Goal: Task Accomplishment & Management: Use online tool/utility

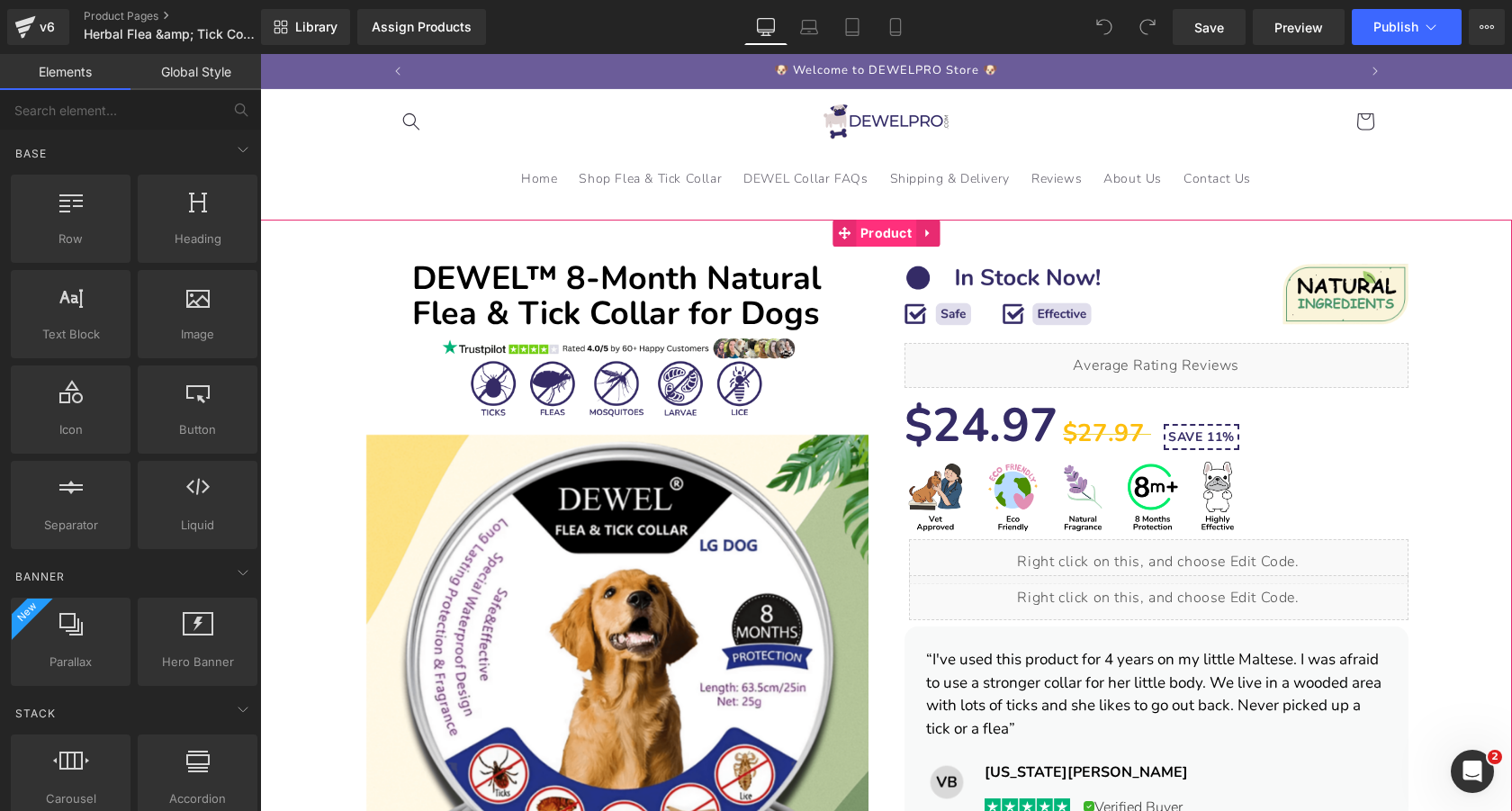
click at [886, 231] on span "Product" at bounding box center [886, 234] width 61 height 27
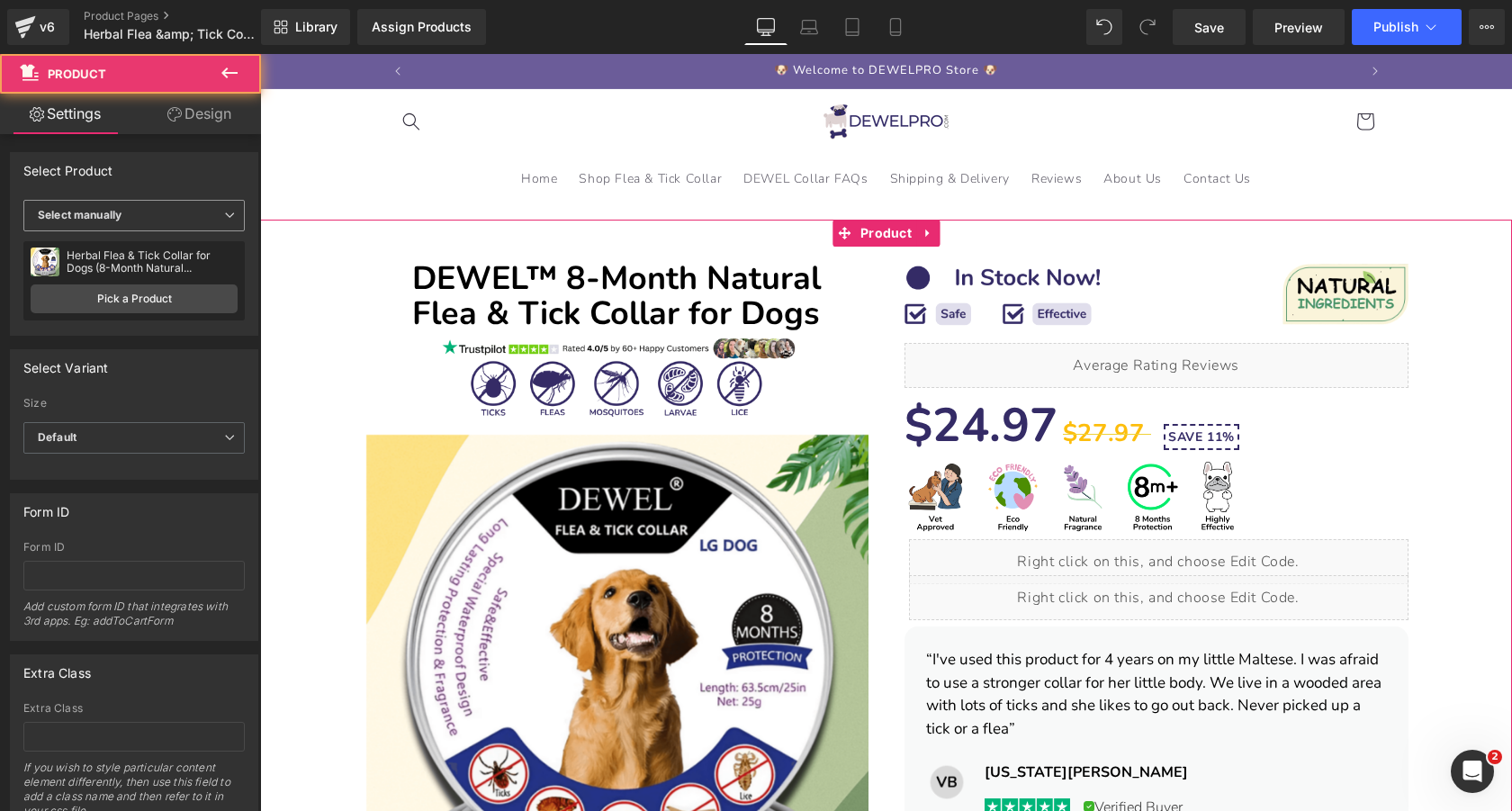
click at [150, 216] on span "Select manually" at bounding box center [134, 215] width 222 height 31
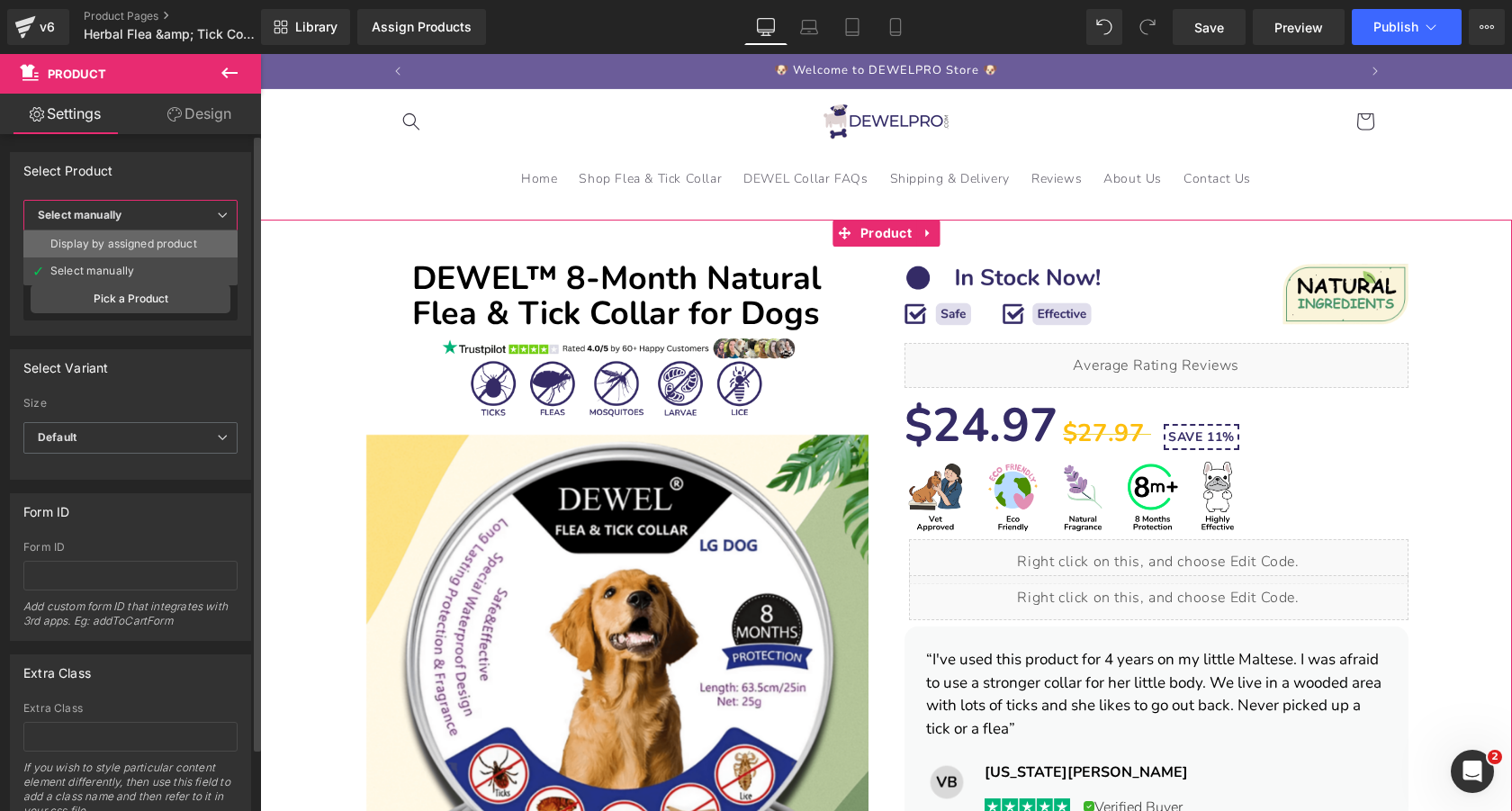
click at [150, 245] on div "Display by assigned product" at bounding box center [124, 243] width 147 height 13
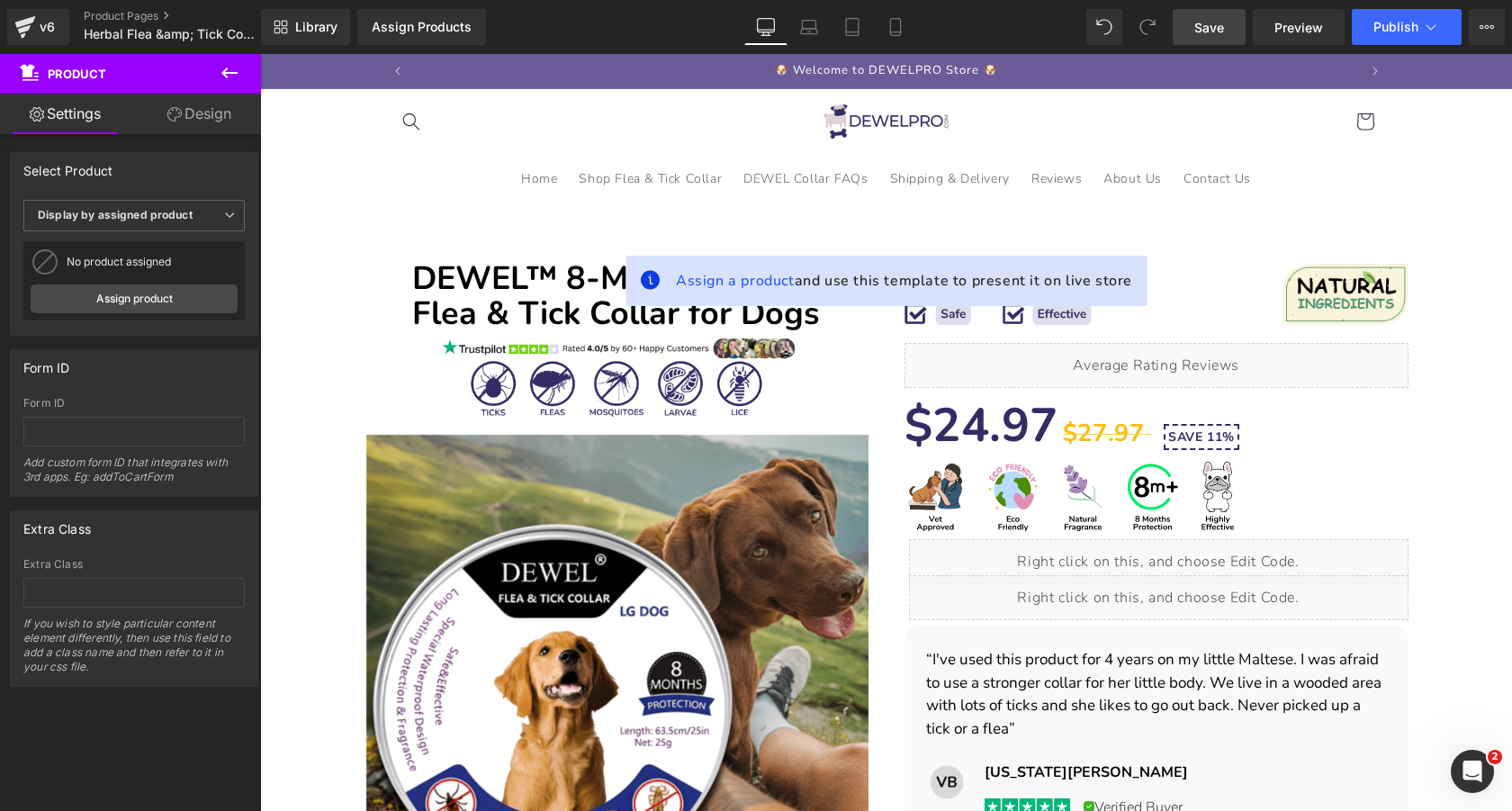
click at [1207, 27] on span "Save" at bounding box center [1209, 26] width 29 height 19
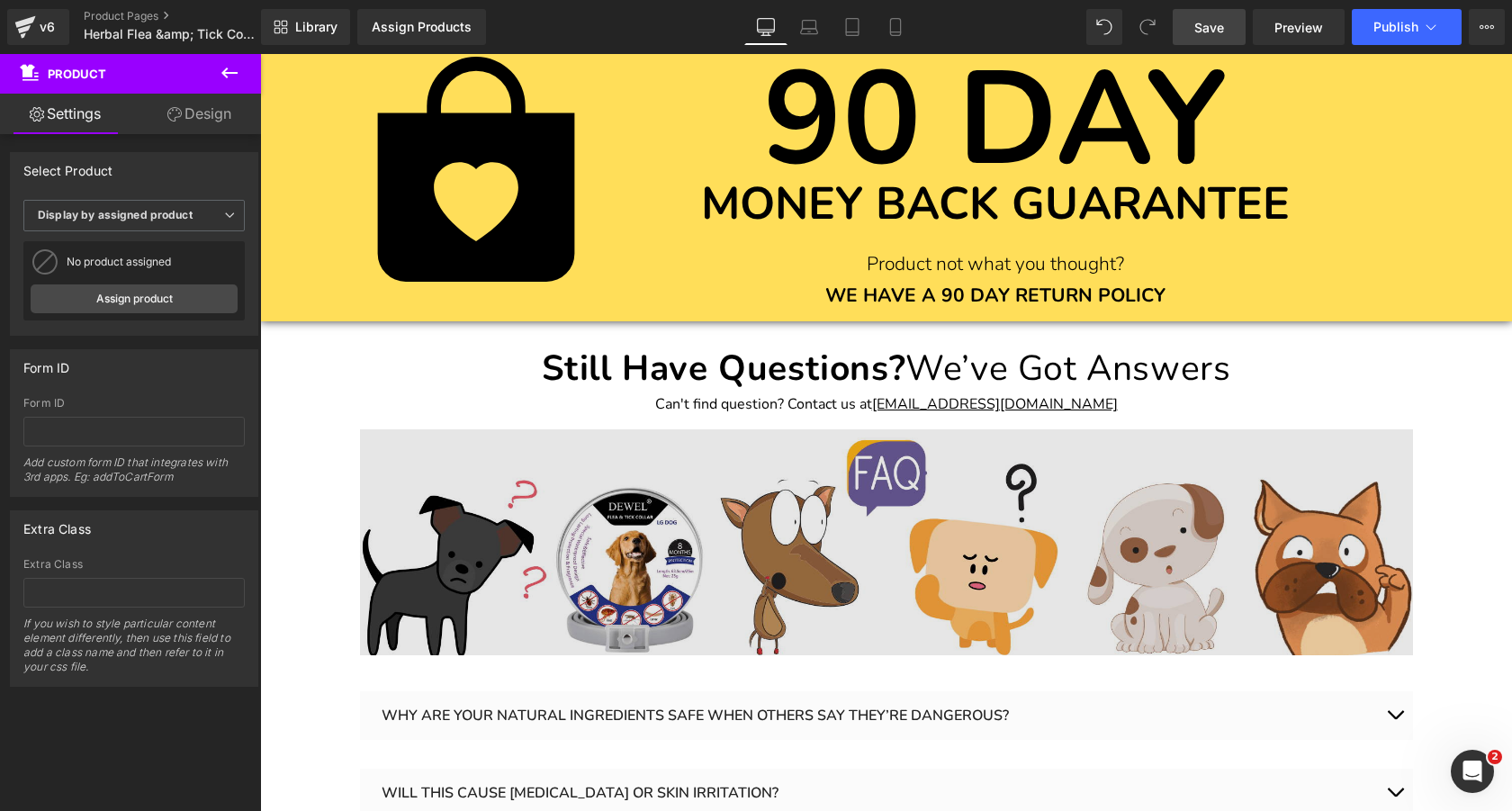
scroll to position [6787, 0]
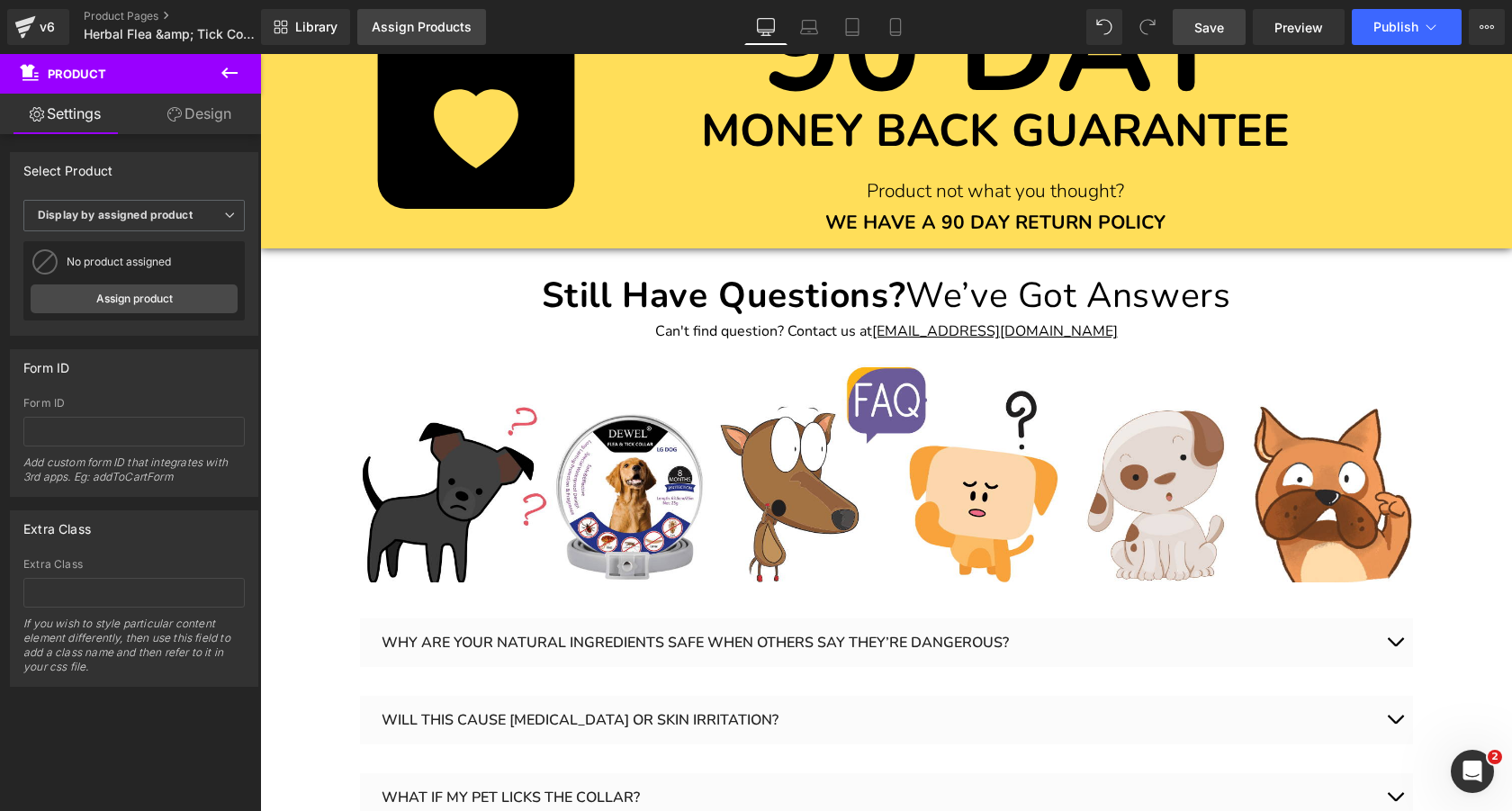
click at [441, 21] on div "Assign Products" at bounding box center [421, 26] width 100 height 15
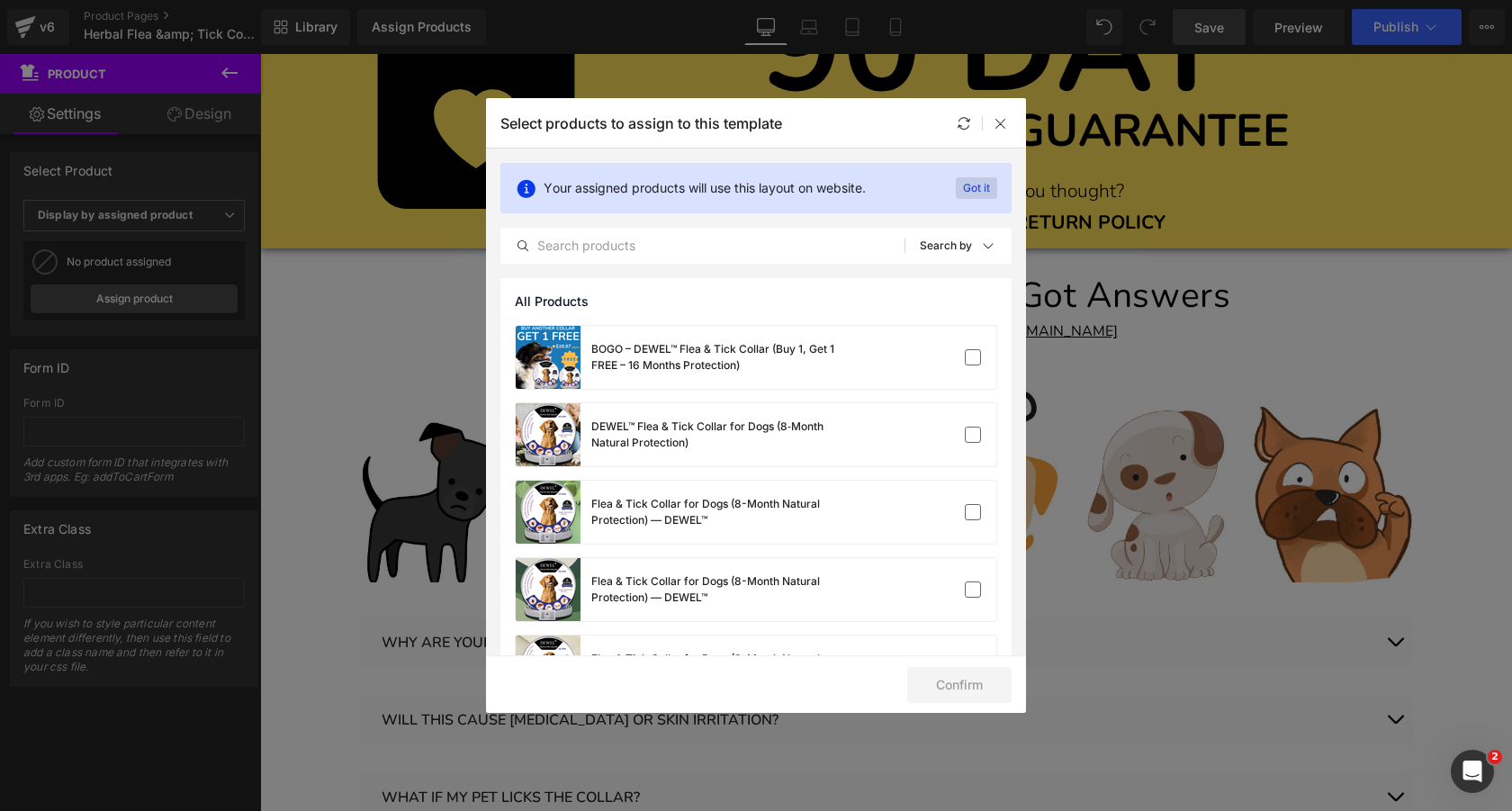
click at [965, 181] on p "Got it" at bounding box center [976, 188] width 41 height 21
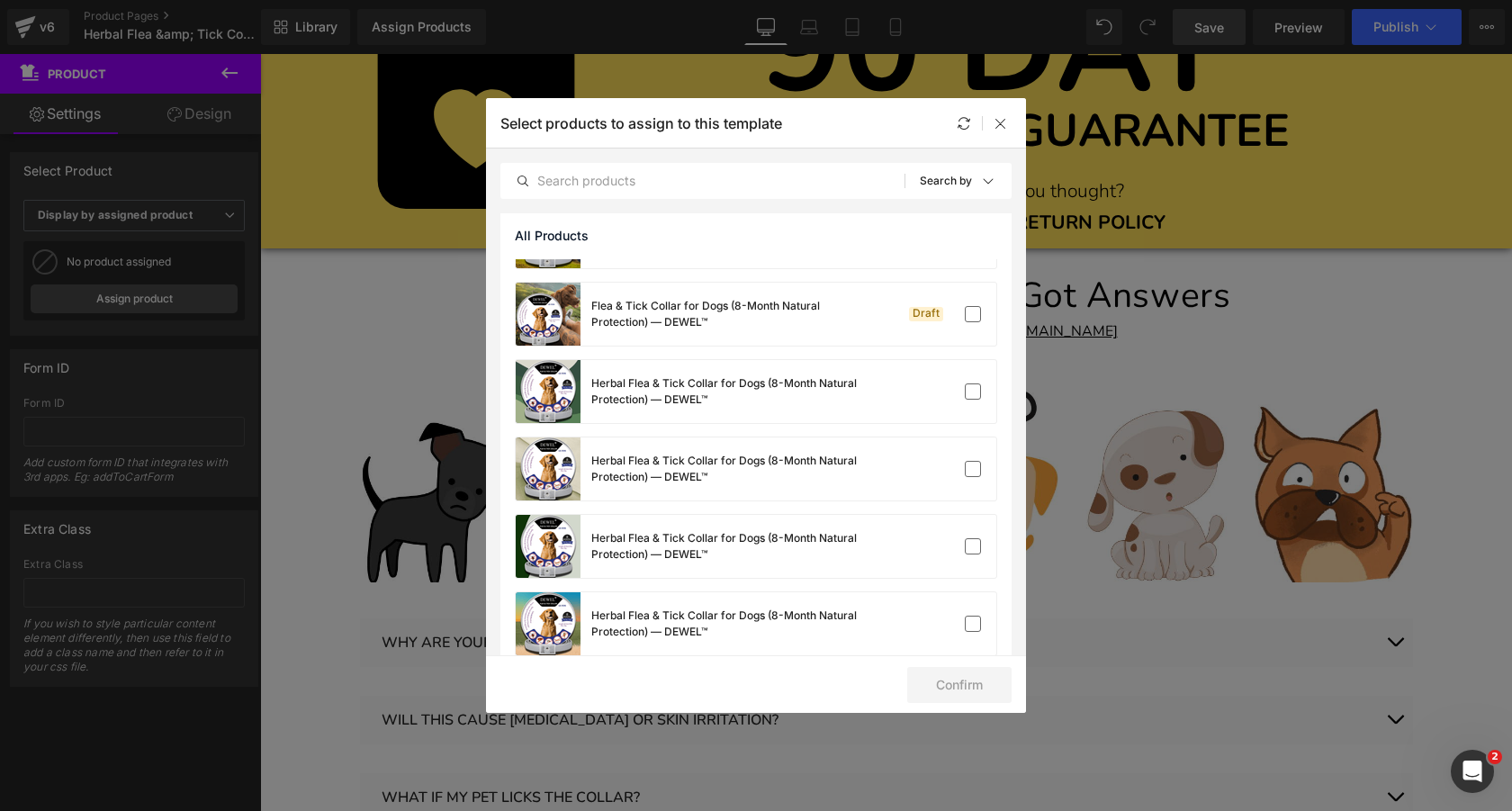
scroll to position [5395, 0]
click at [731, 317] on div "Flea & Tick Collar for Dogs (8-Month Natural Protection) — DEWEL™" at bounding box center [726, 316] width 270 height 32
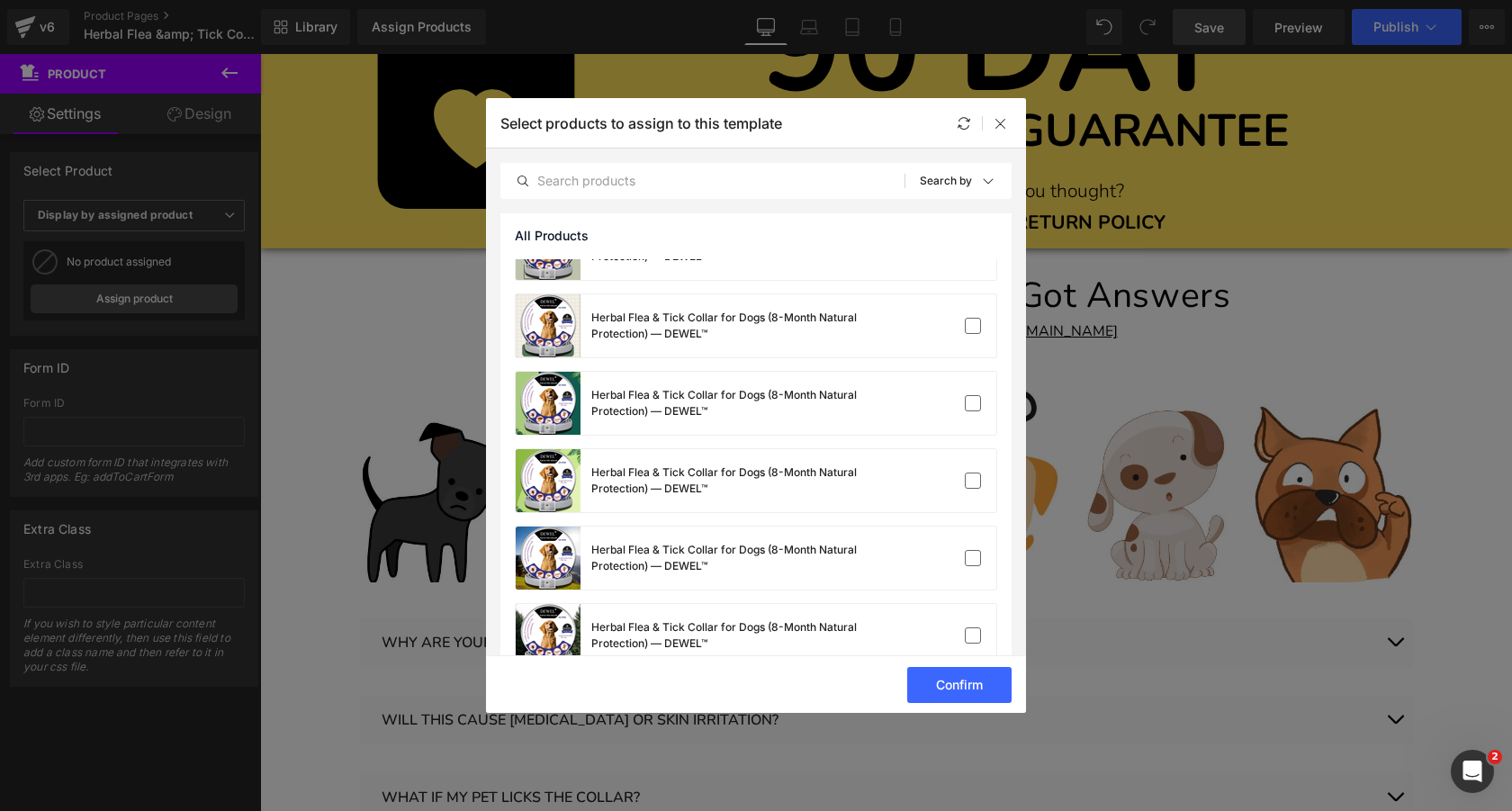
scroll to position [10450, 0]
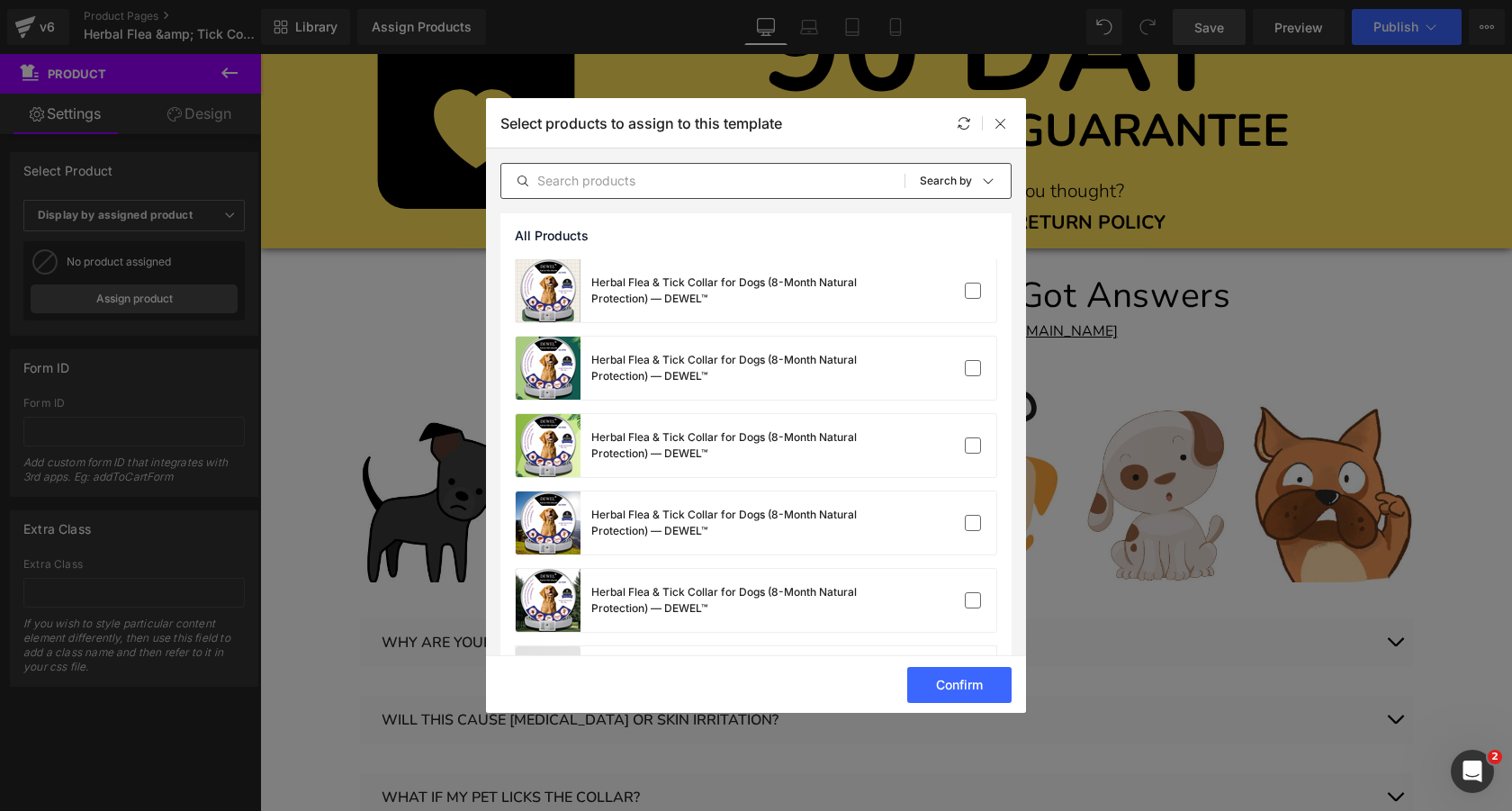
click at [718, 182] on input "text" at bounding box center [703, 181] width 404 height 21
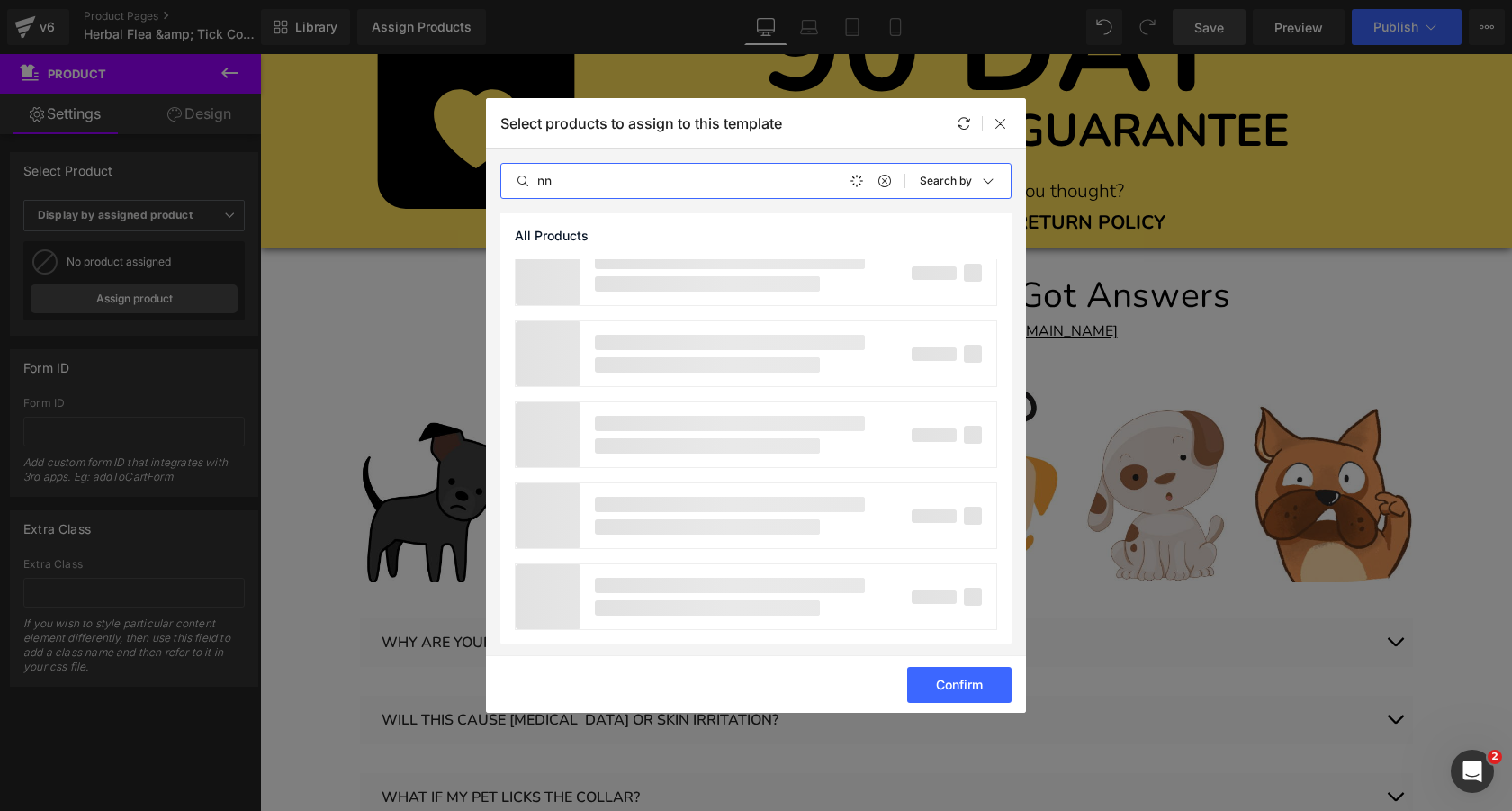
scroll to position [0, 0]
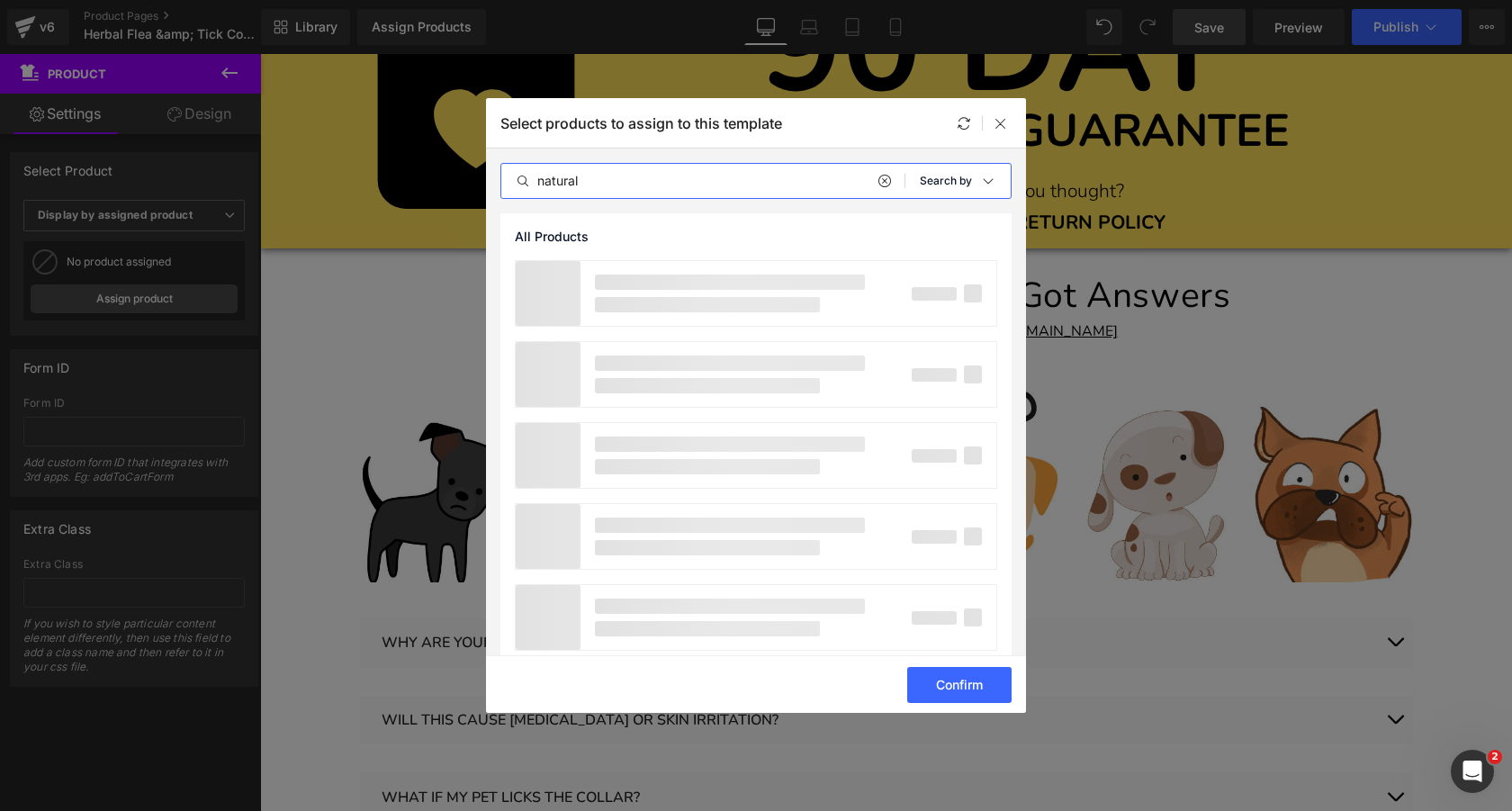
click at [983, 179] on icon at bounding box center [988, 181] width 15 height 15
click at [859, 129] on div "Select products to assign to this template" at bounding box center [756, 122] width 540 height 50
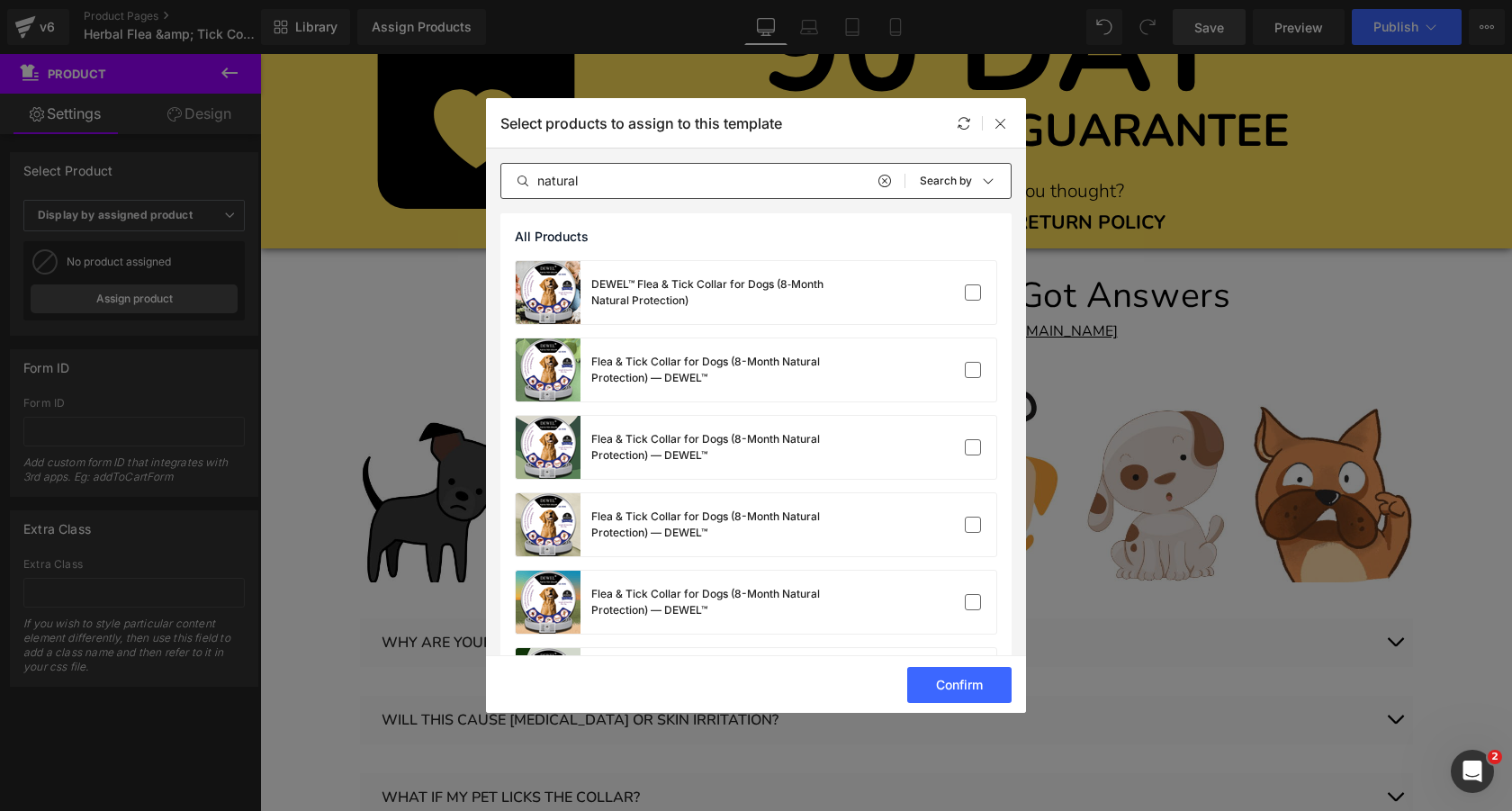
click at [675, 177] on input "natural" at bounding box center [703, 181] width 404 height 21
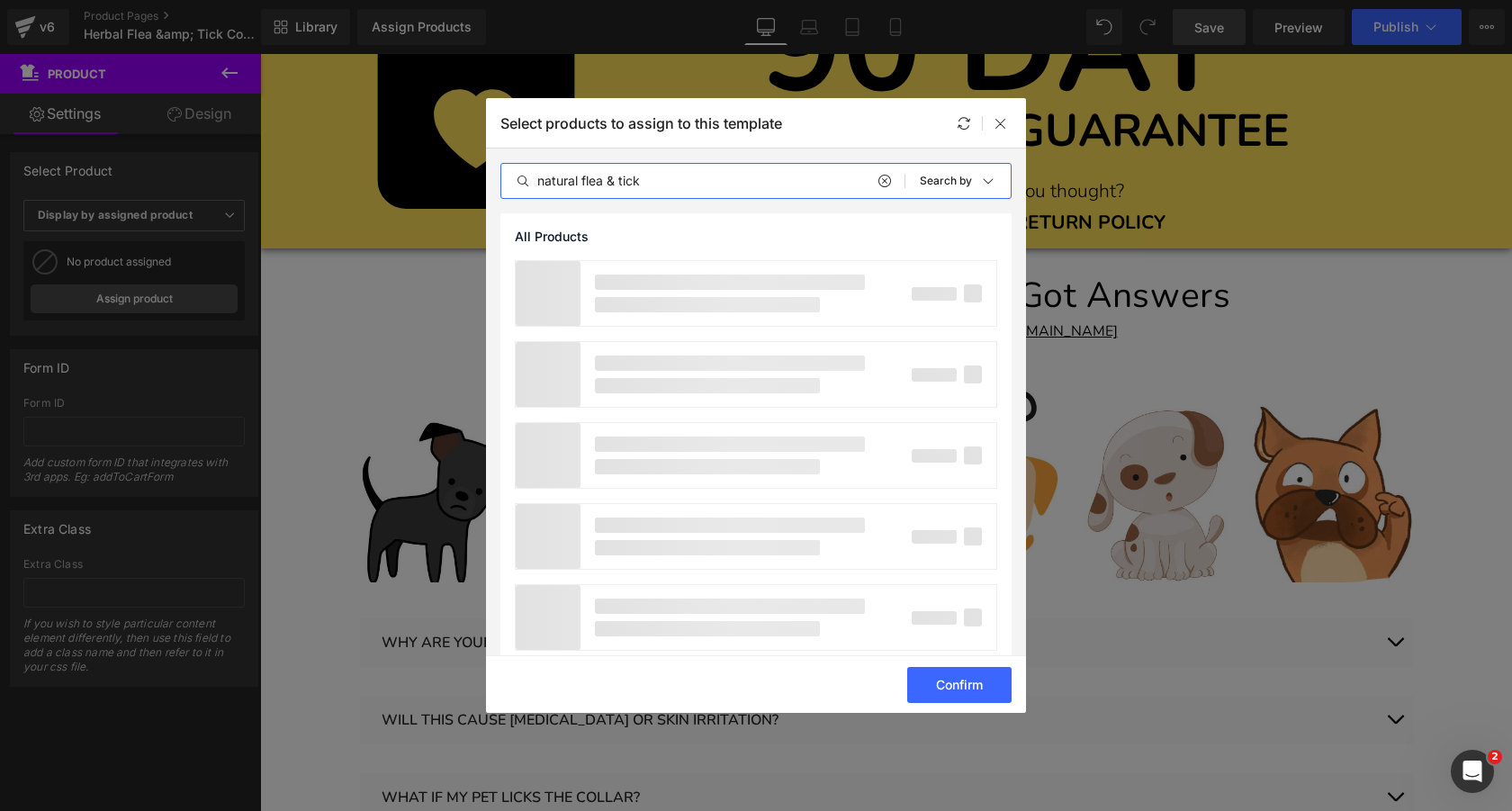
type input "natural flea & tick"
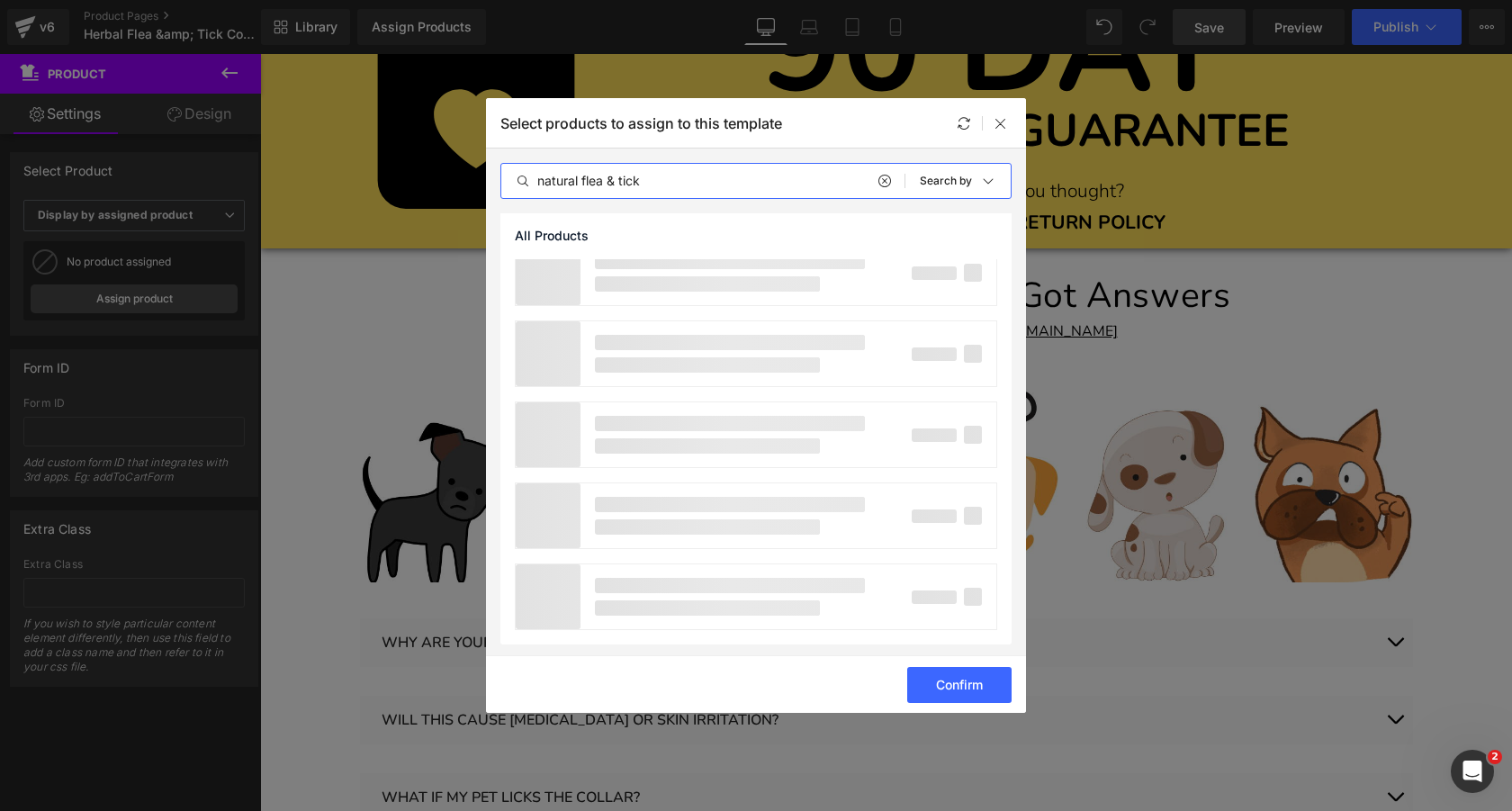
click at [878, 182] on icon at bounding box center [884, 181] width 13 height 15
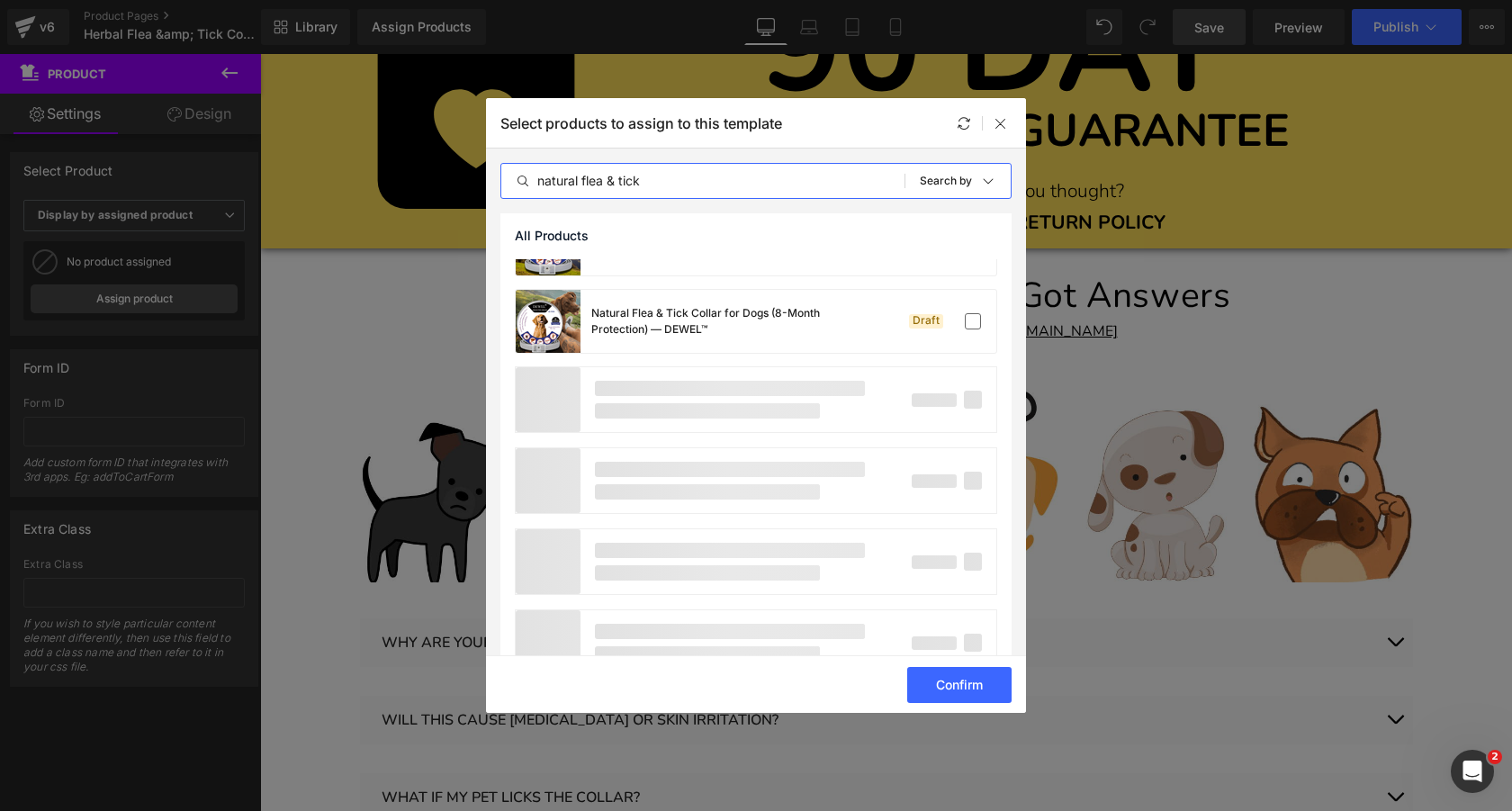
scroll to position [18460, 0]
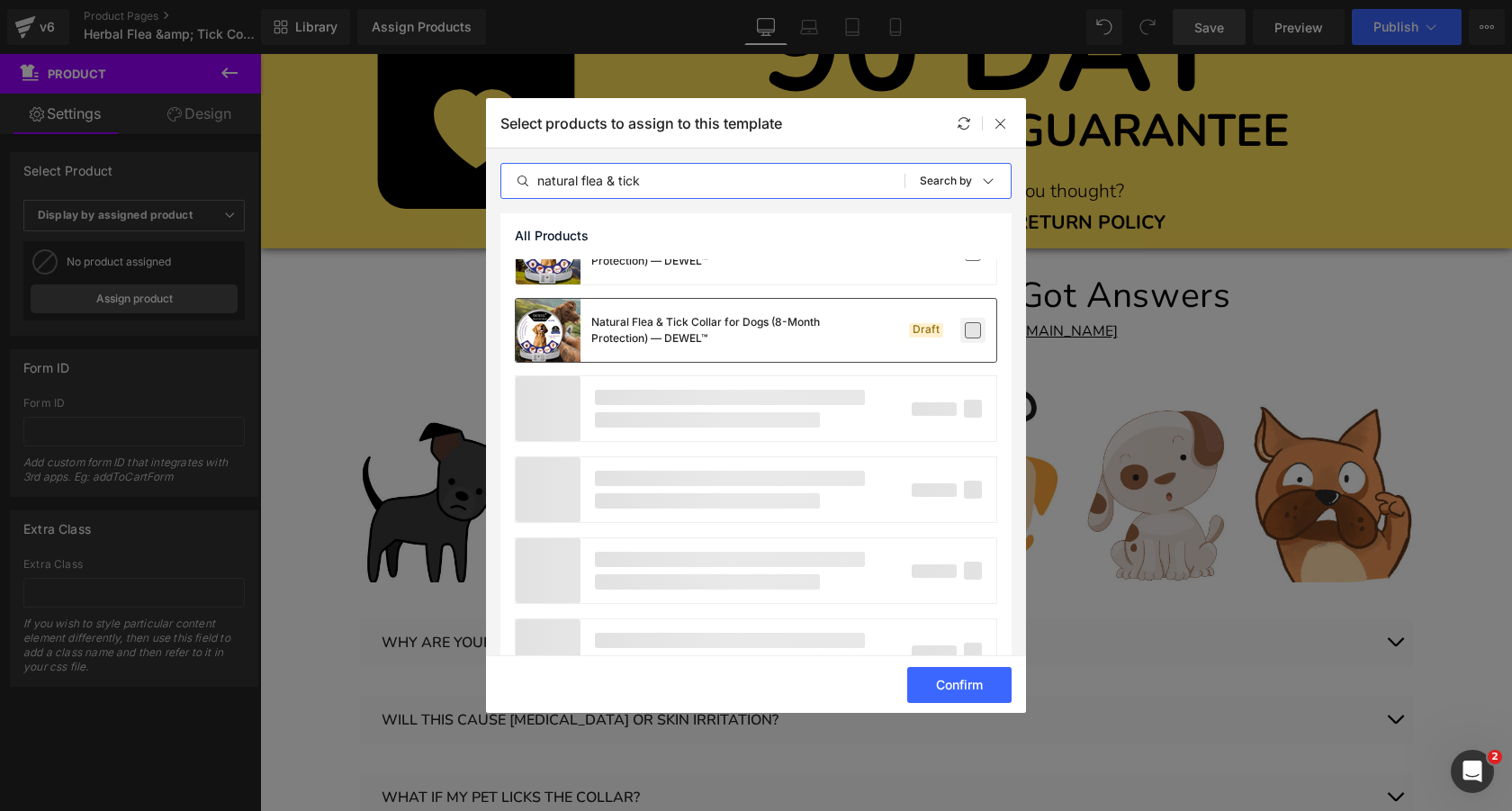
click at [968, 326] on label at bounding box center [972, 330] width 17 height 17
click at [973, 330] on input "checkbox" at bounding box center [973, 330] width 0 height 0
click at [943, 687] on button "Confirm" at bounding box center [959, 684] width 105 height 36
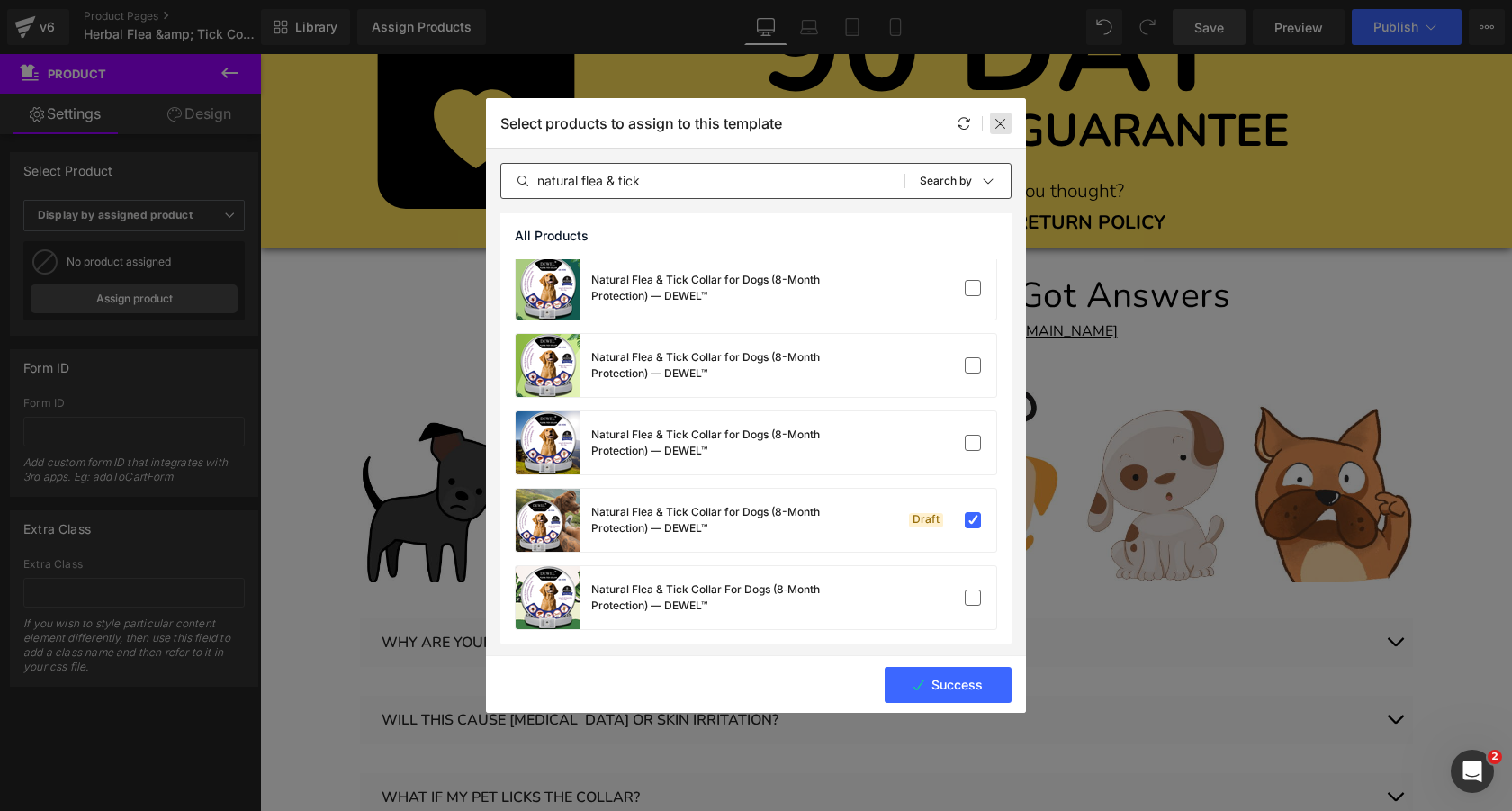
click at [1002, 122] on icon at bounding box center [1001, 123] width 15 height 15
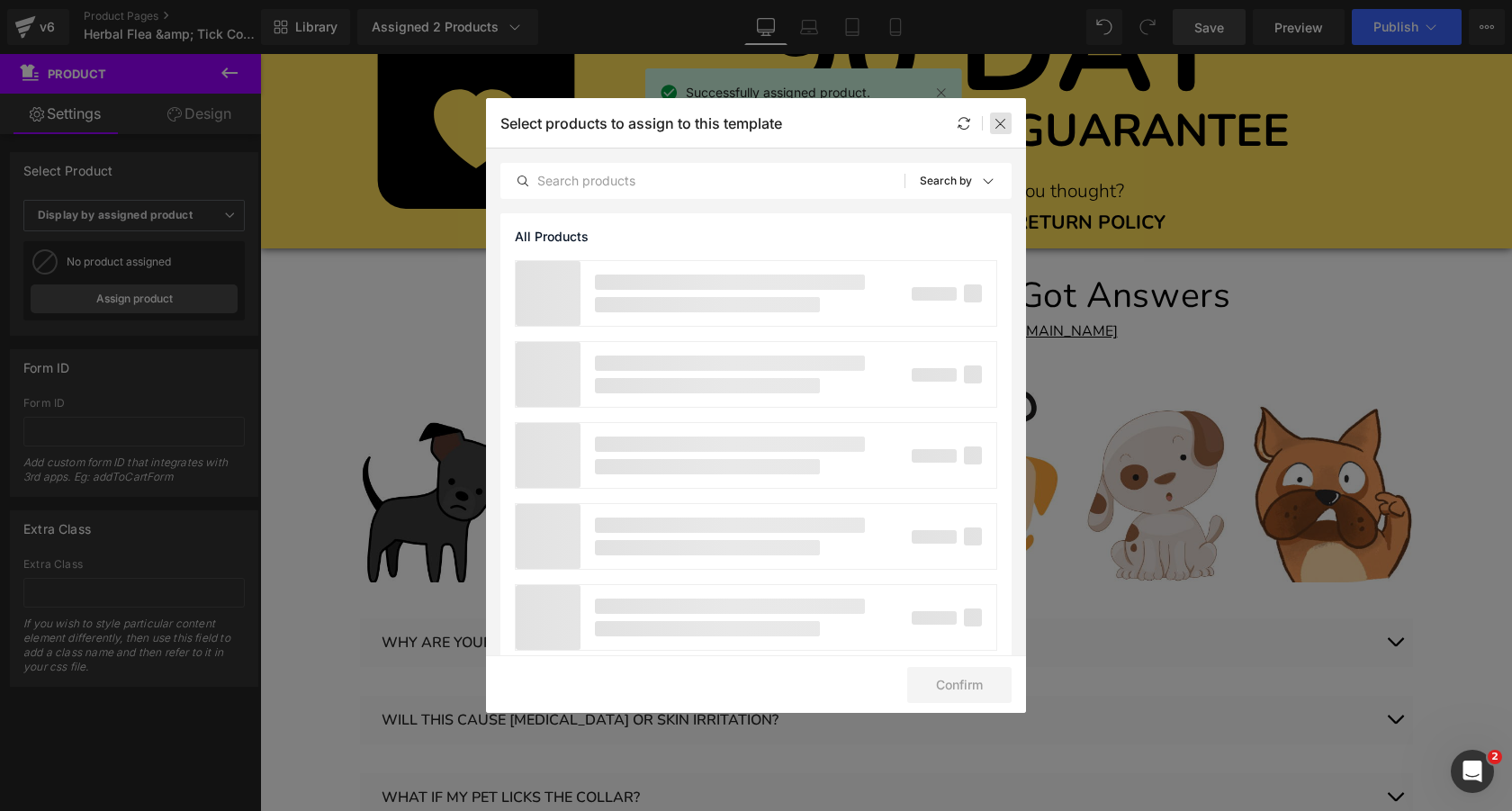
click at [1003, 124] on icon at bounding box center [1001, 123] width 15 height 15
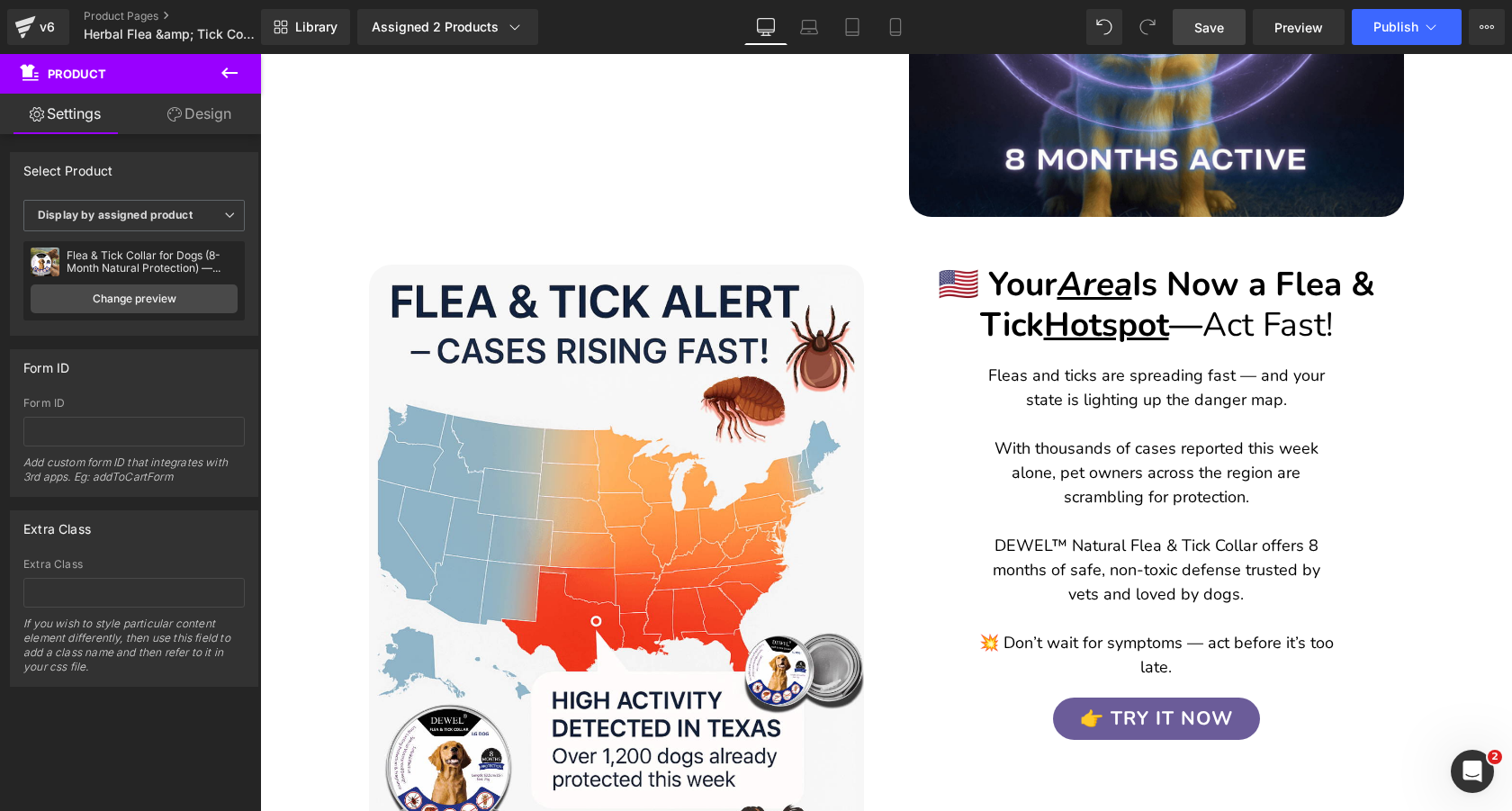
scroll to position [4985, 0]
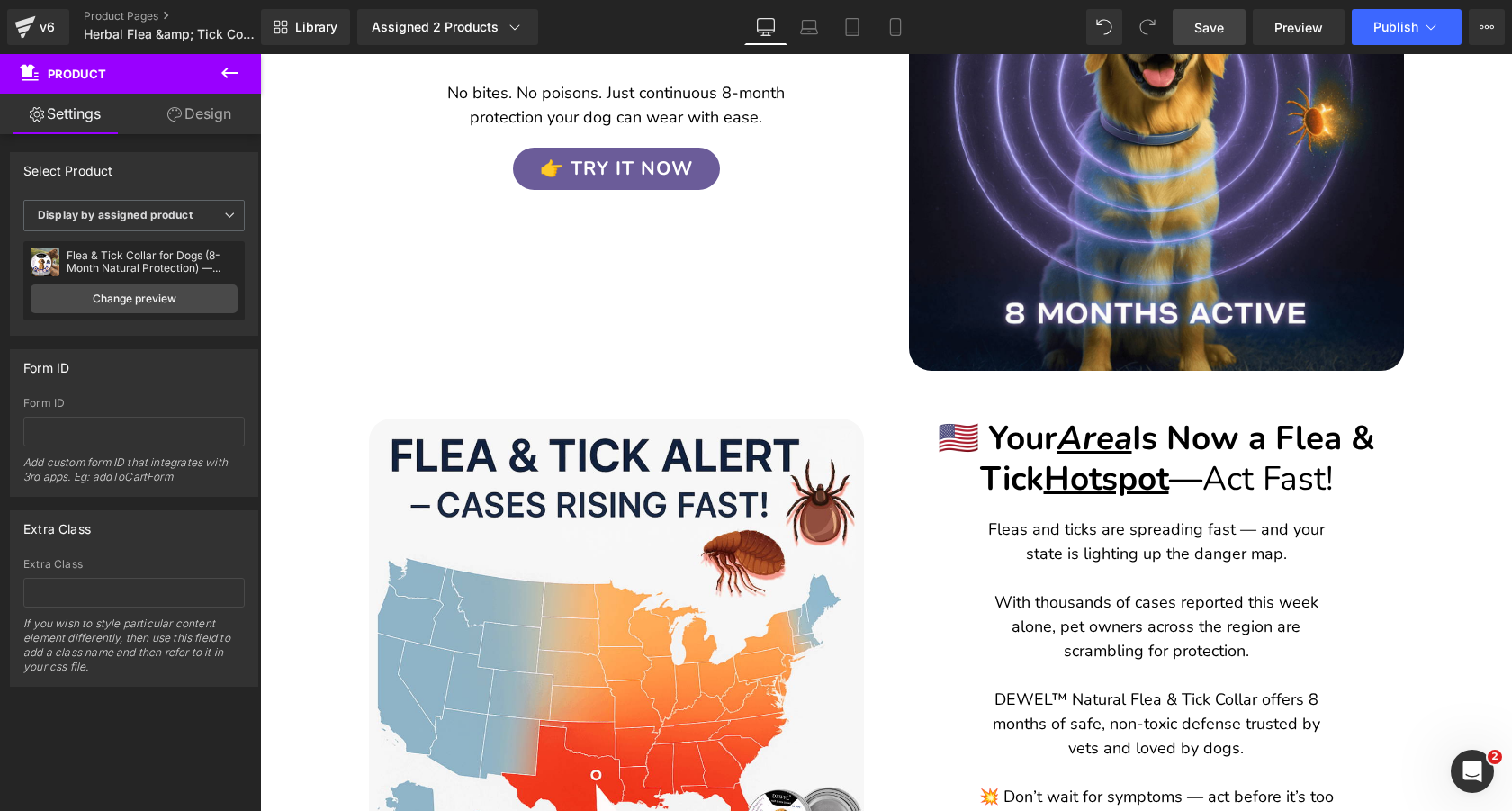
click at [1212, 30] on span "Save" at bounding box center [1209, 26] width 29 height 19
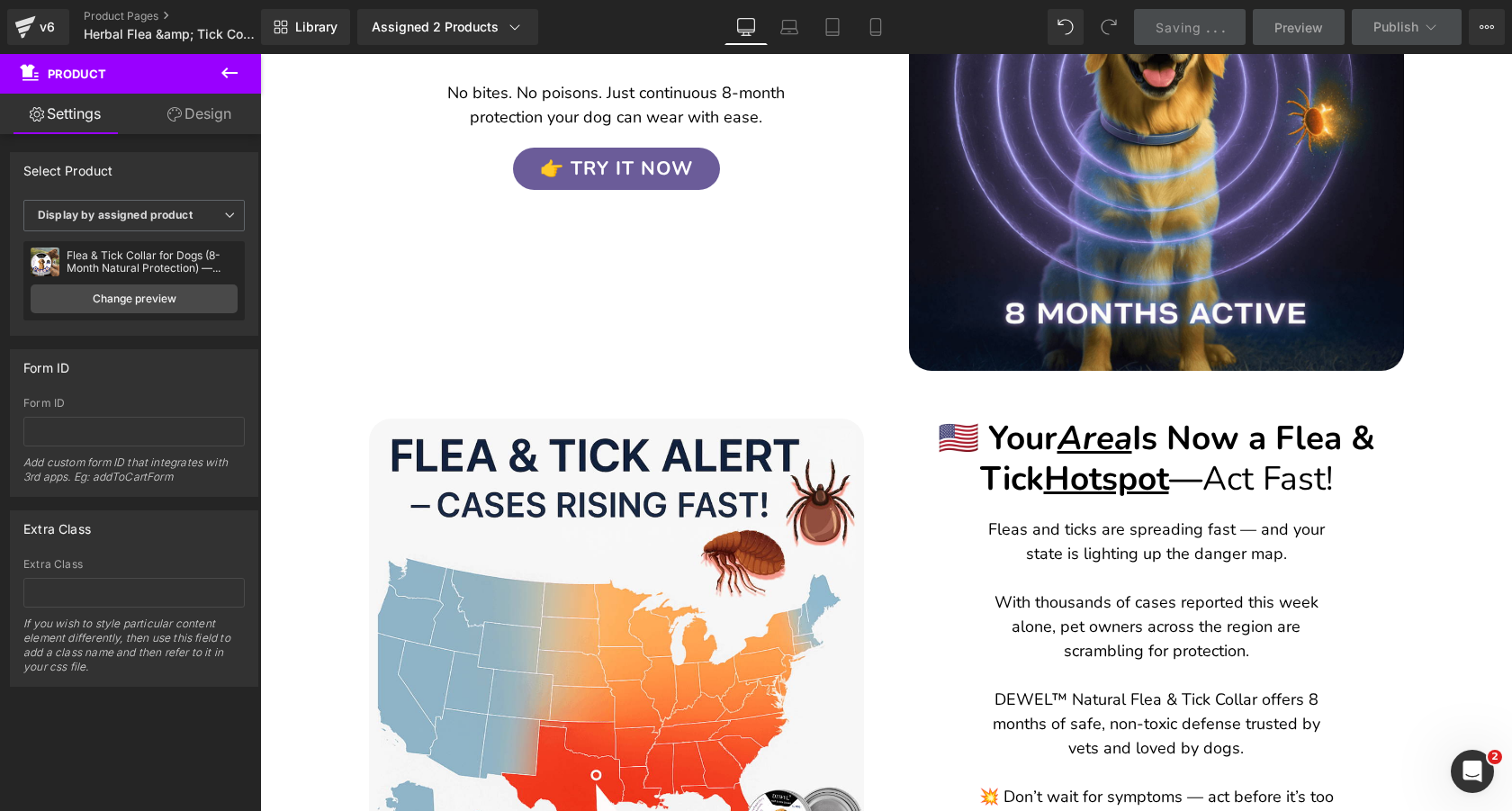
scroll to position [0, 0]
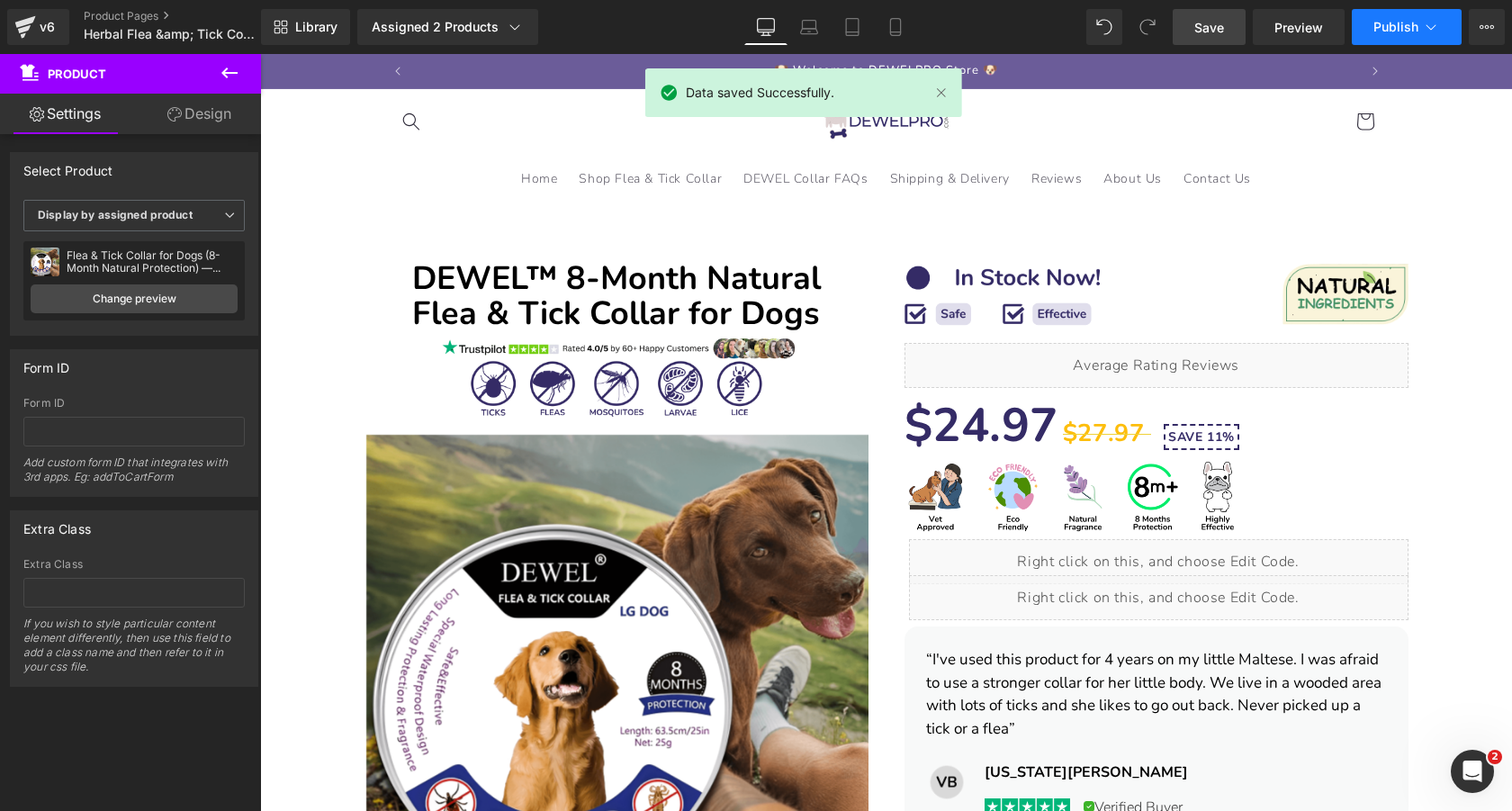
click at [1423, 29] on icon at bounding box center [1431, 26] width 18 height 18
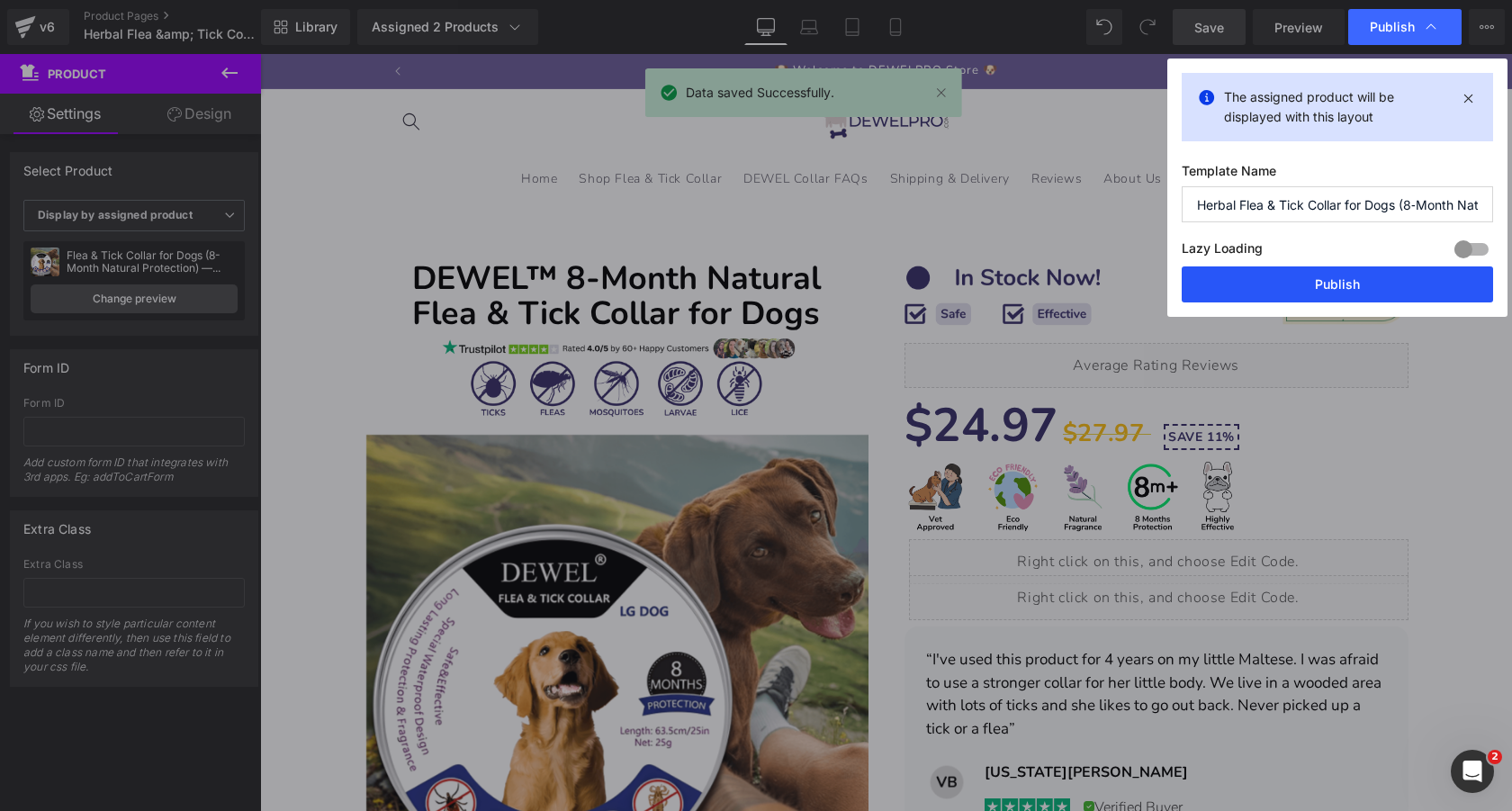
click at [1271, 290] on button "Publish" at bounding box center [1337, 284] width 312 height 36
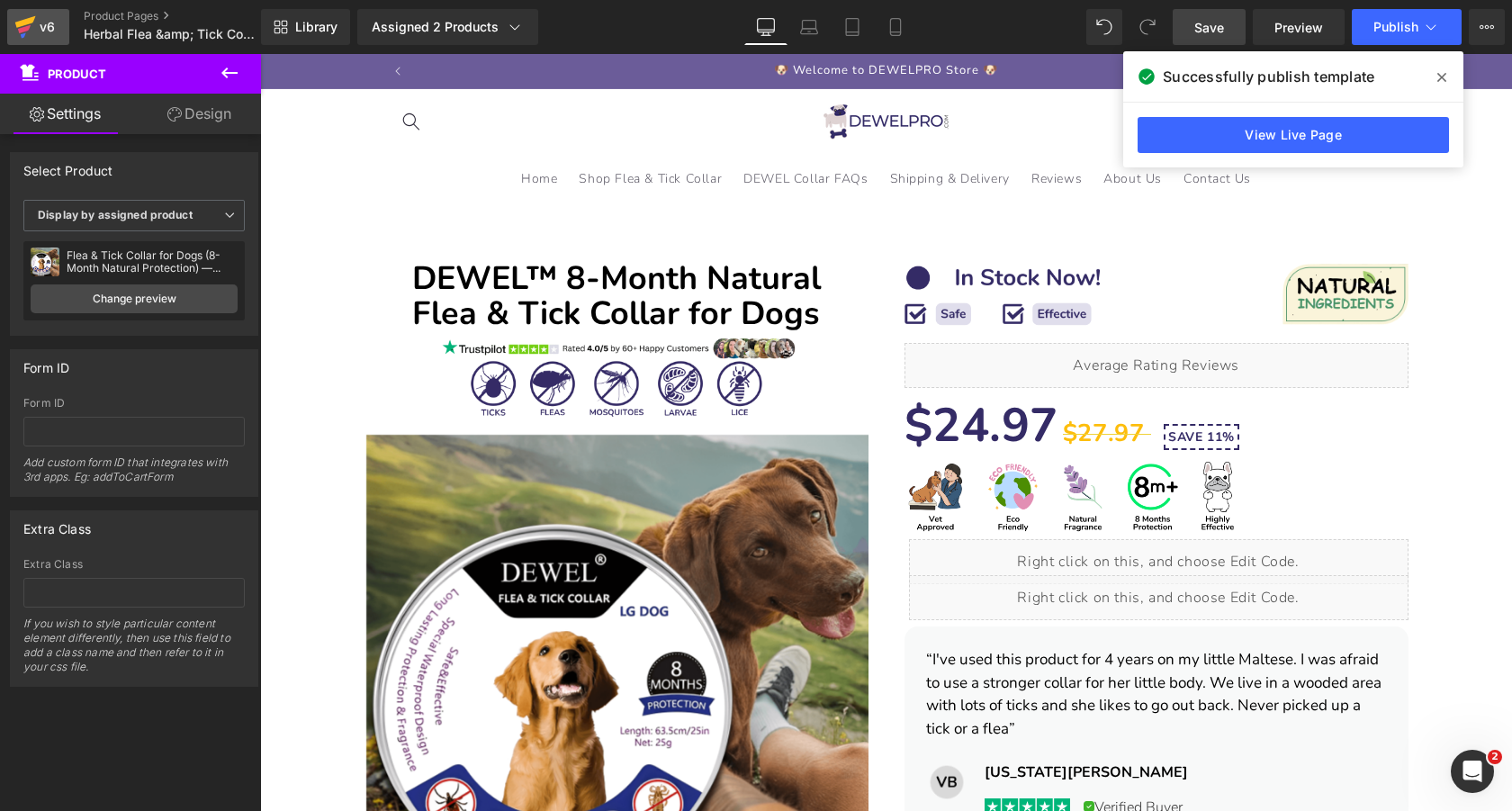
click at [29, 22] on icon at bounding box center [25, 22] width 21 height 12
